Goal: Transaction & Acquisition: Purchase product/service

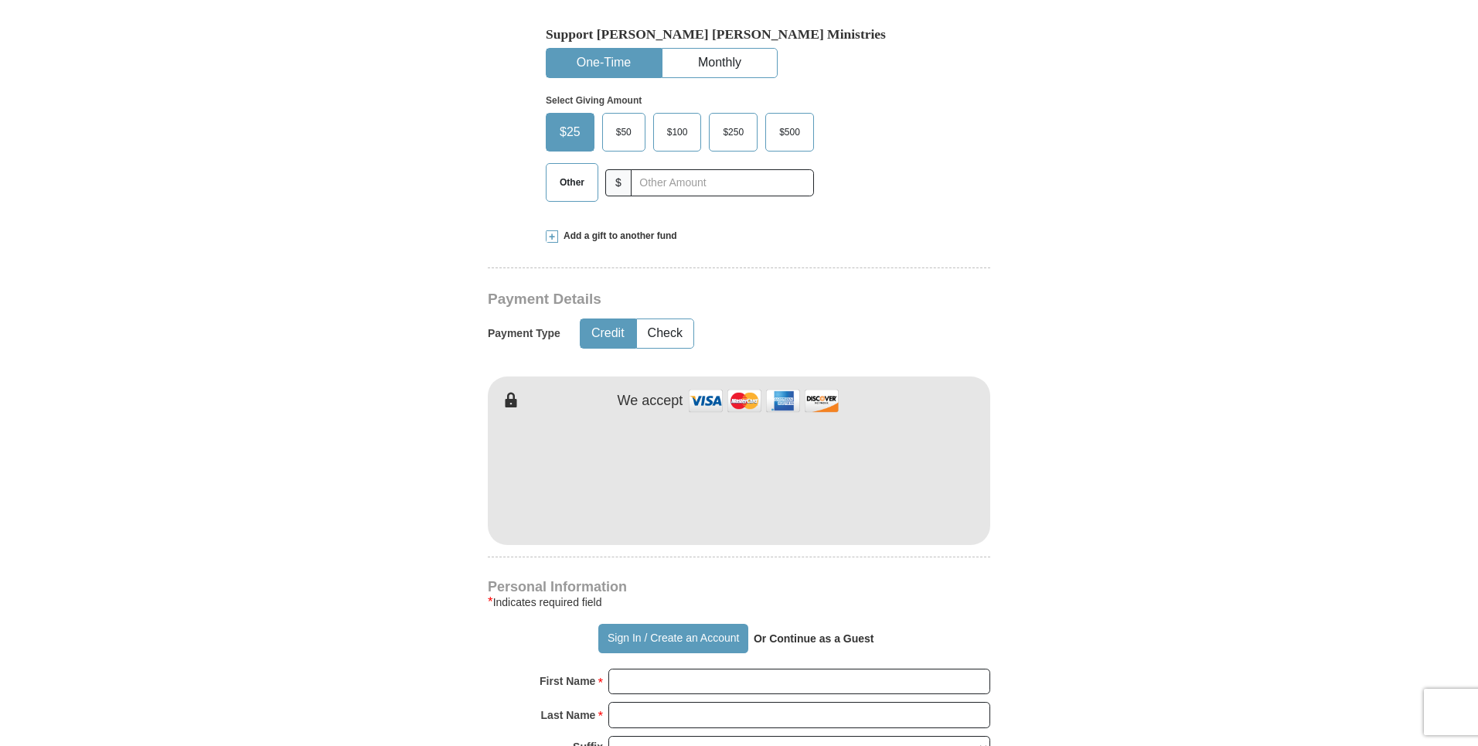
scroll to position [618, 0]
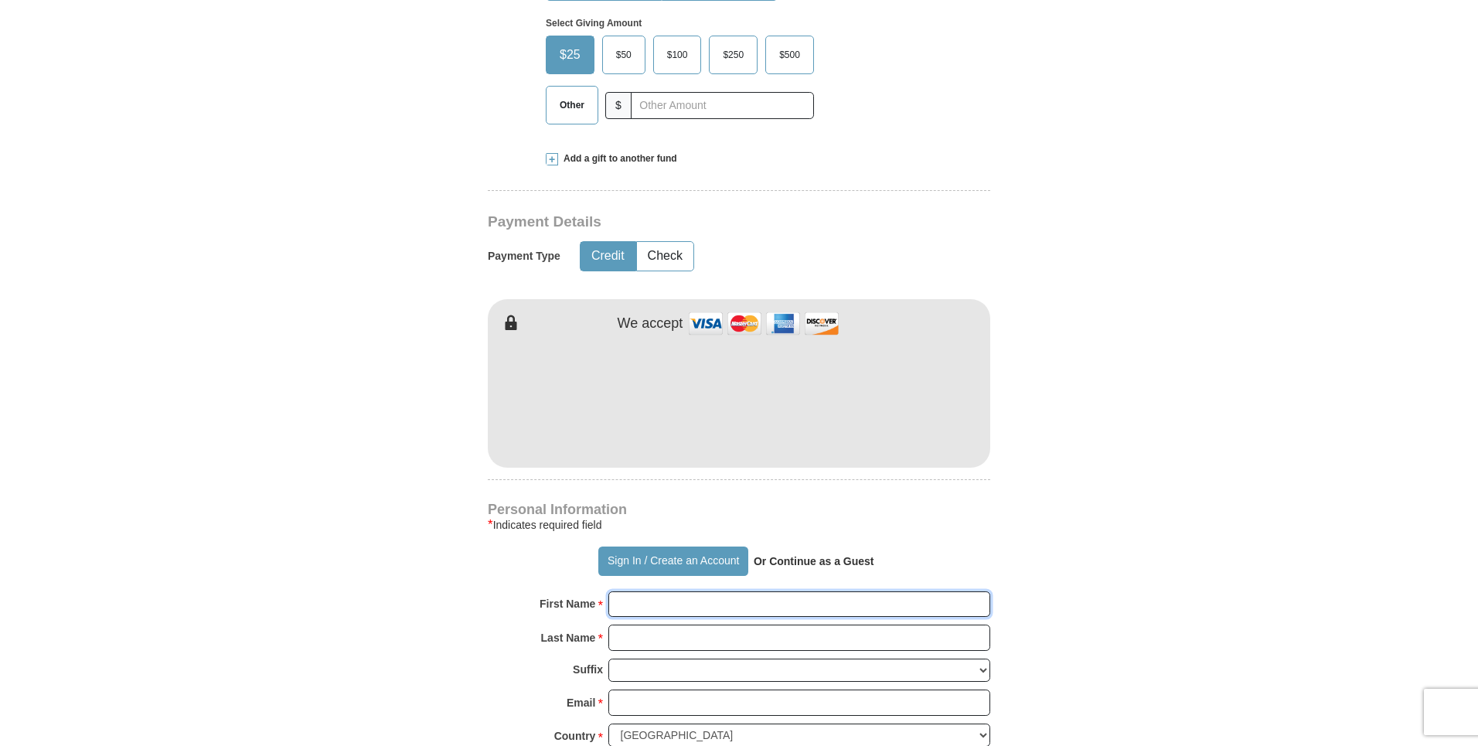
click at [652, 591] on input "First Name *" at bounding box center [799, 604] width 382 height 26
type input "[PERSON_NAME]"
type input "[EMAIL_ADDRESS][DOMAIN_NAME]"
type input "[STREET_ADDRESS][PERSON_NAME]"
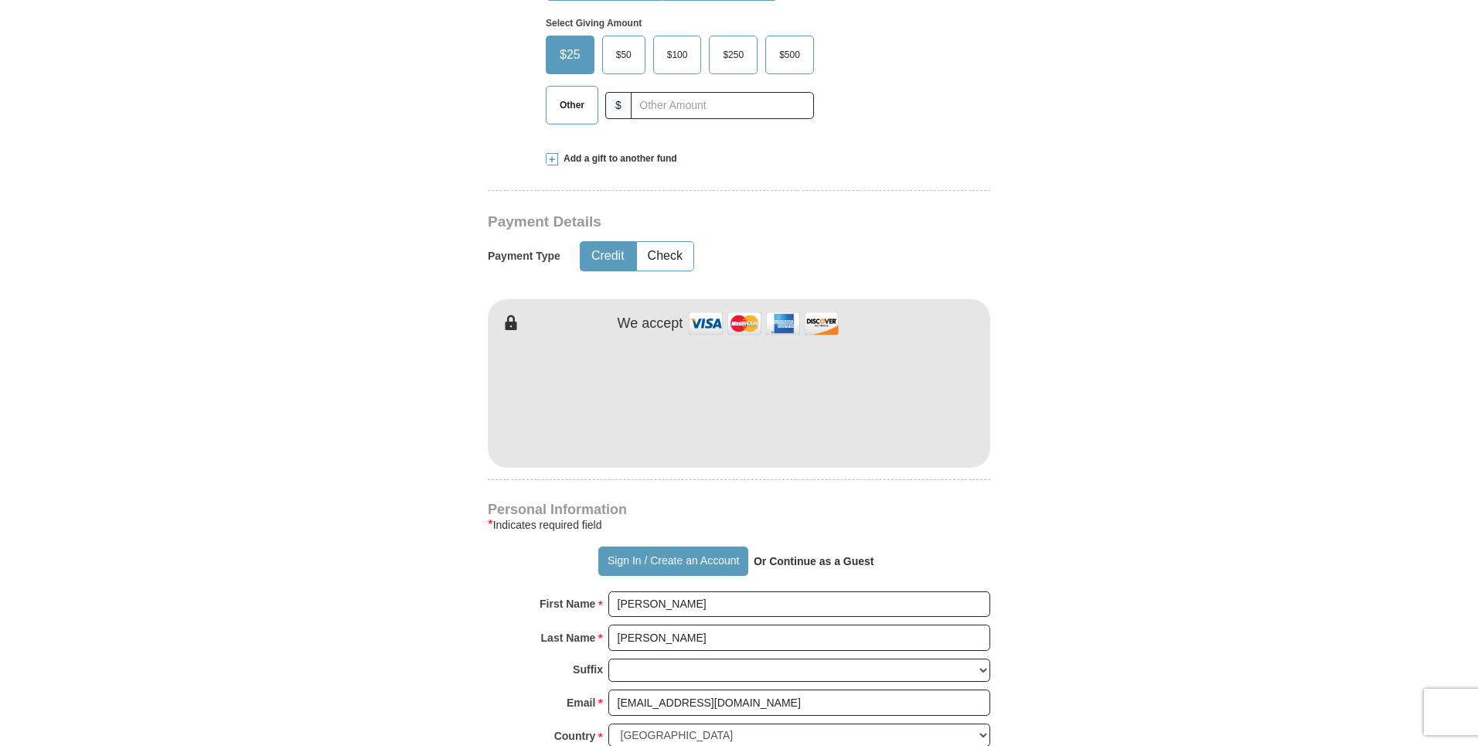
type input "[GEOGRAPHIC_DATA]"
select select "OH"
type input "43081"
type input "6144404219"
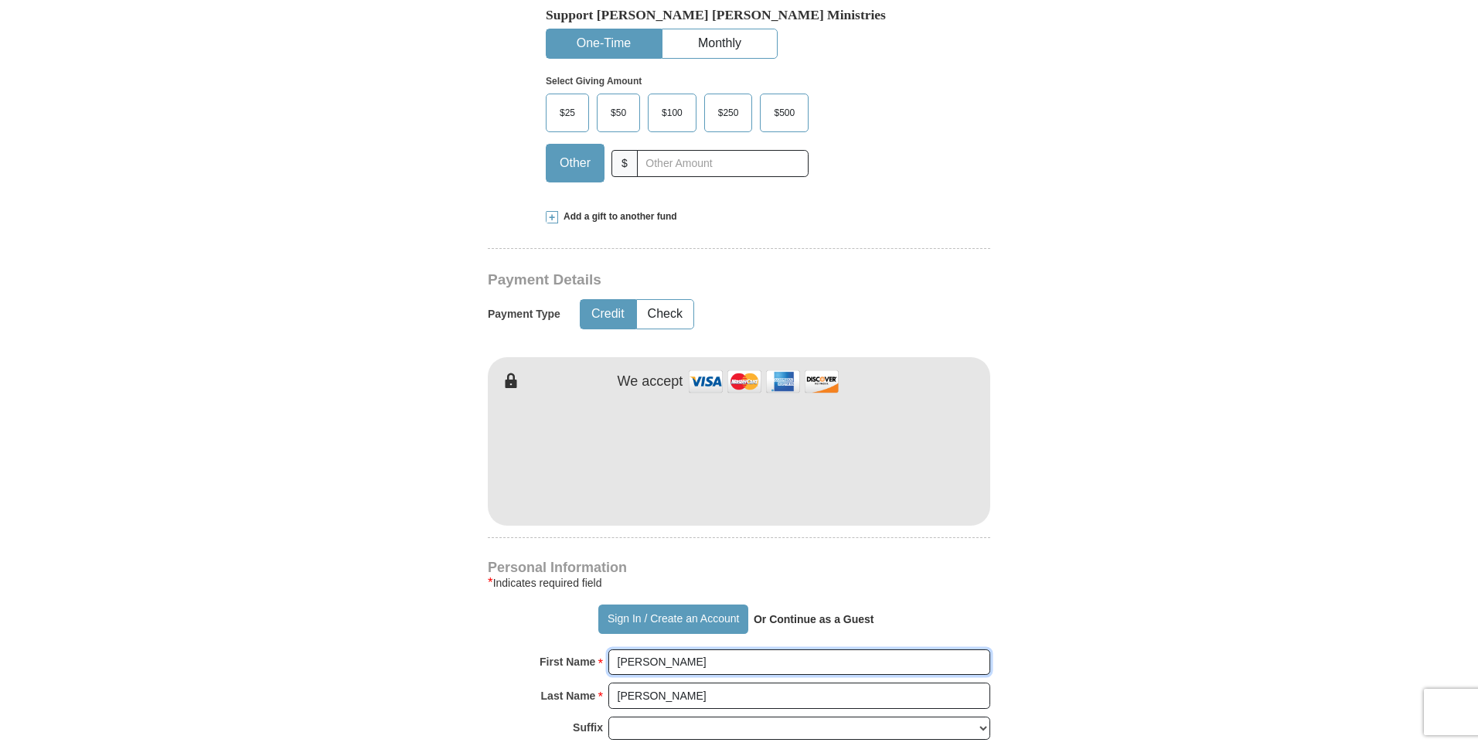
scroll to position [387, 0]
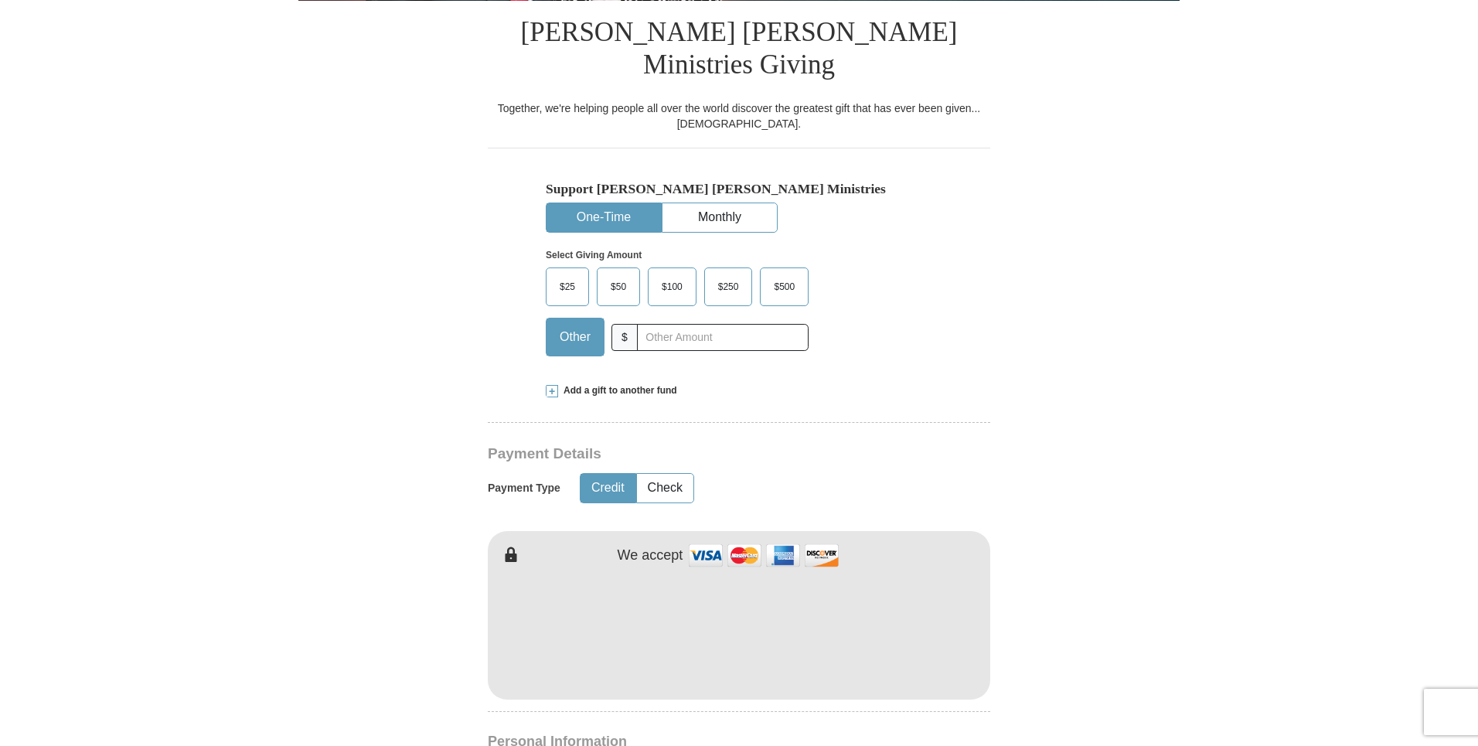
click at [573, 275] on span "$25" at bounding box center [567, 286] width 31 height 23
click at [0, 0] on input "$25" at bounding box center [0, 0] width 0 height 0
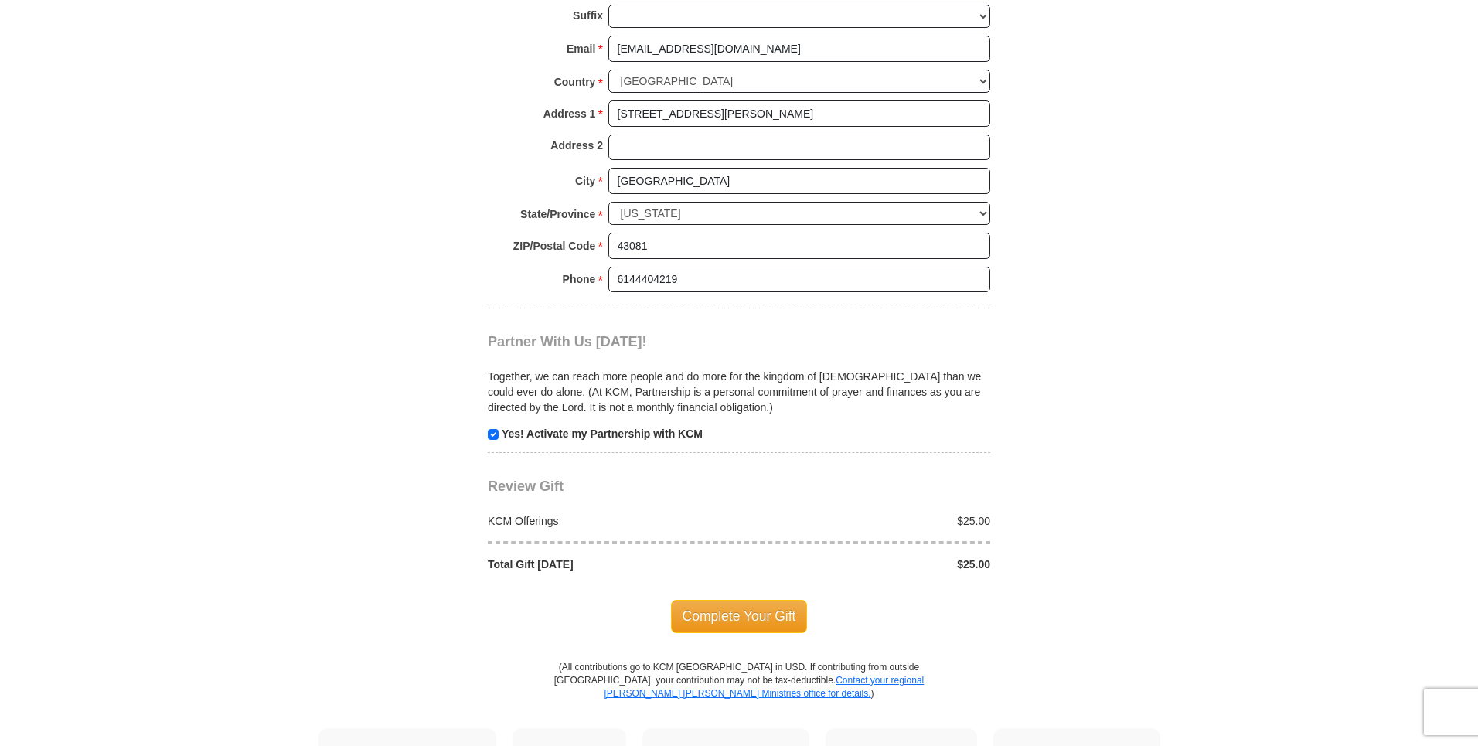
scroll to position [1314, 0]
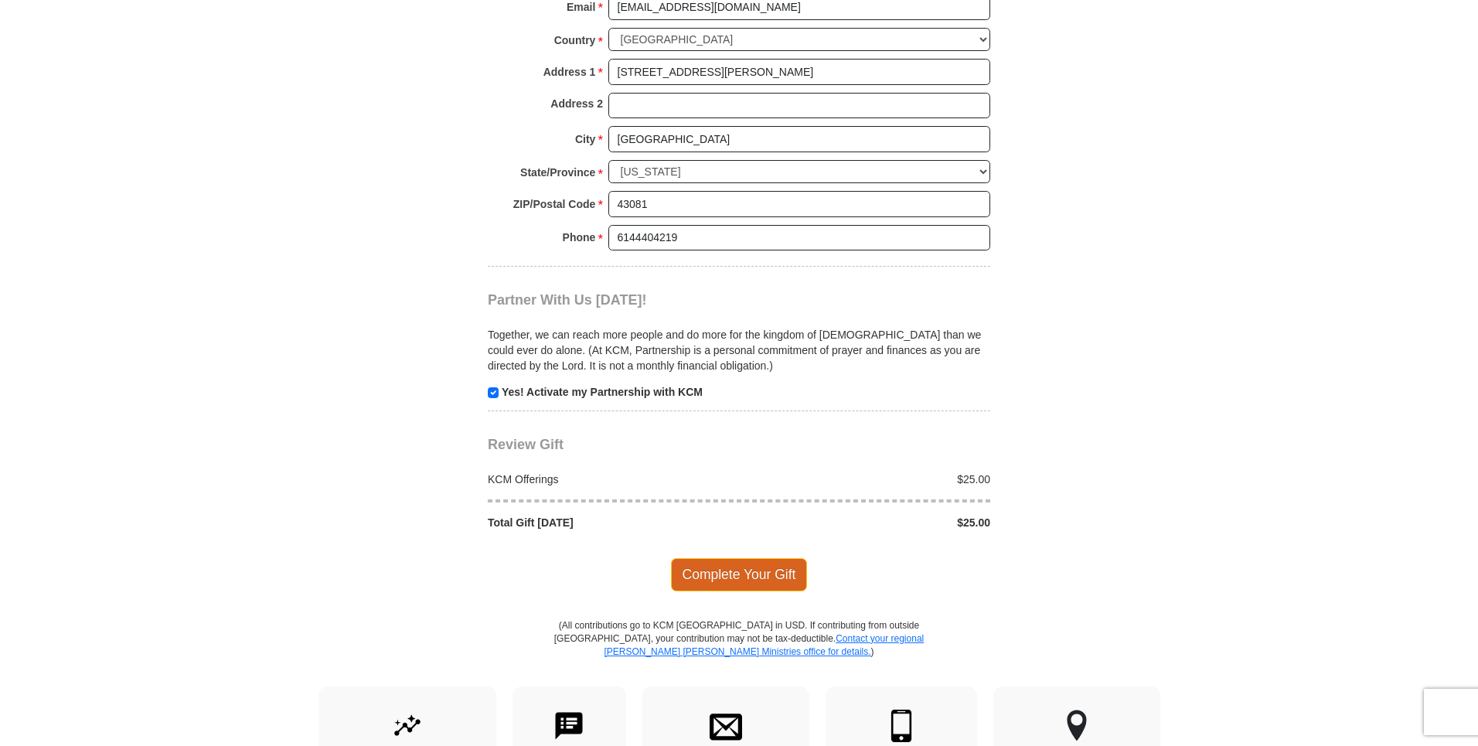
click at [729, 558] on span "Complete Your Gift" at bounding box center [739, 574] width 137 height 32
